Goal: Task Accomplishment & Management: Manage account settings

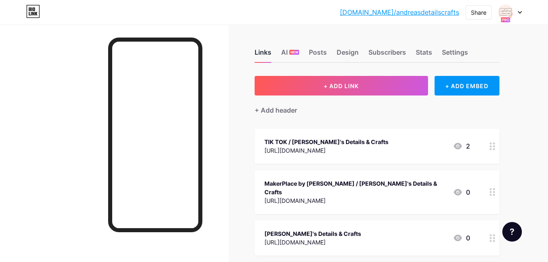
click at [263, 55] on div "Links" at bounding box center [263, 54] width 17 height 15
click at [426, 54] on div "Stats" at bounding box center [424, 54] width 16 height 15
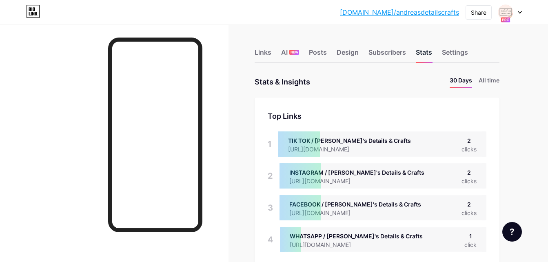
scroll to position [262, 548]
click at [261, 49] on div "Links" at bounding box center [263, 54] width 17 height 15
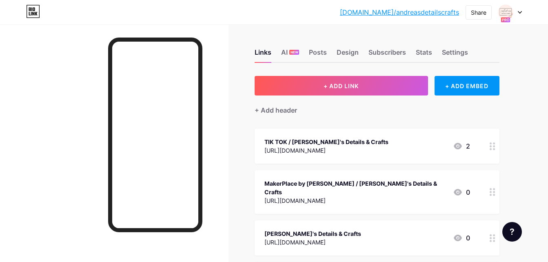
click at [522, 11] on icon at bounding box center [519, 12] width 3 height 2
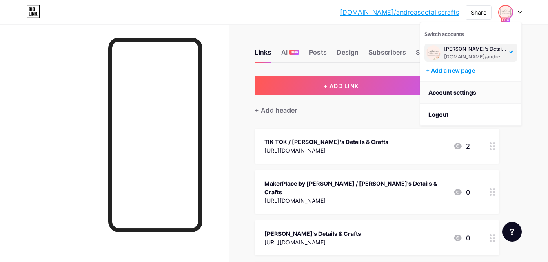
click at [459, 92] on link "Account settings" at bounding box center [470, 93] width 101 height 22
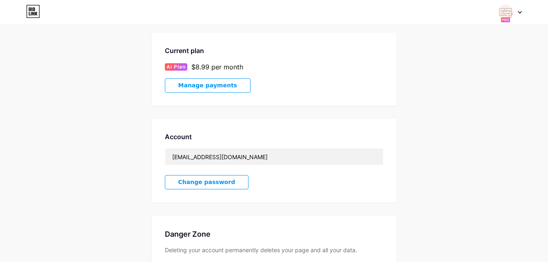
scroll to position [113, 0]
